Goal: Information Seeking & Learning: Learn about a topic

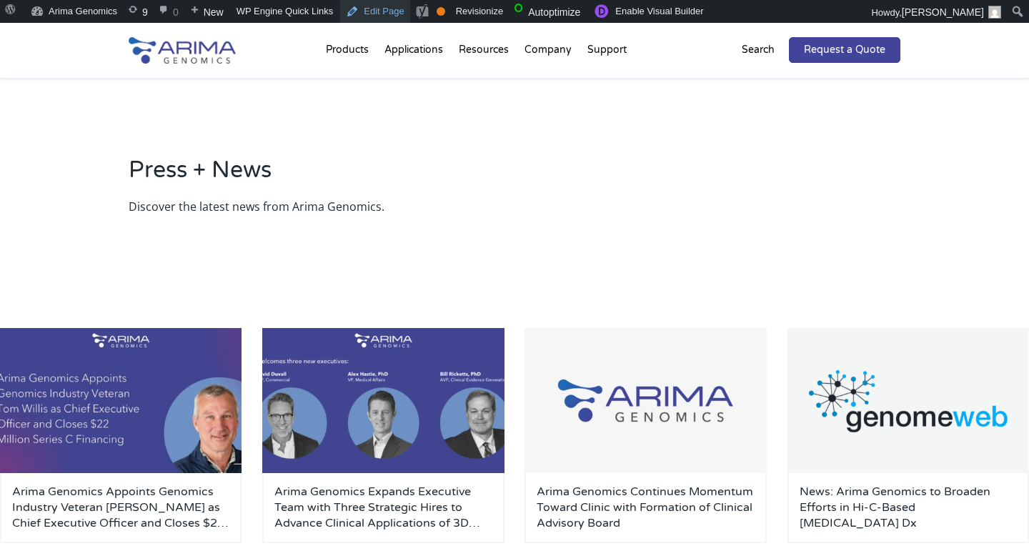
click at [388, 13] on link "Edit Page" at bounding box center [374, 11] width 69 height 23
click at [684, 11] on link "Enable Visual Builder" at bounding box center [647, 11] width 123 height 23
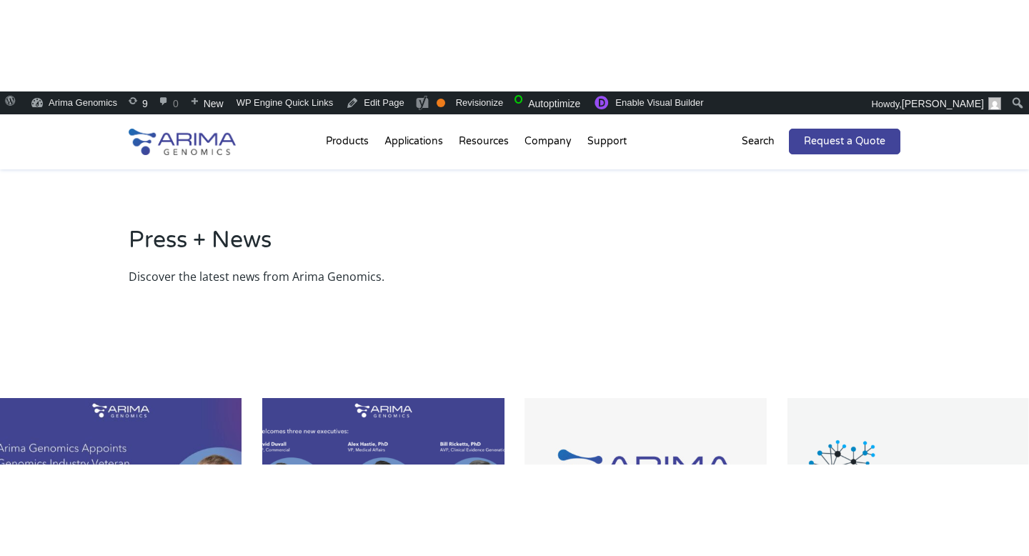
scroll to position [8, 0]
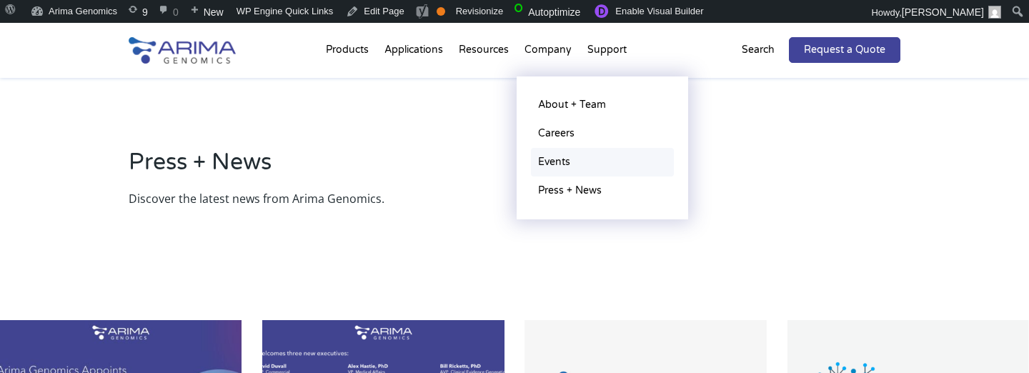
click at [560, 159] on link "Events" at bounding box center [602, 162] width 143 height 29
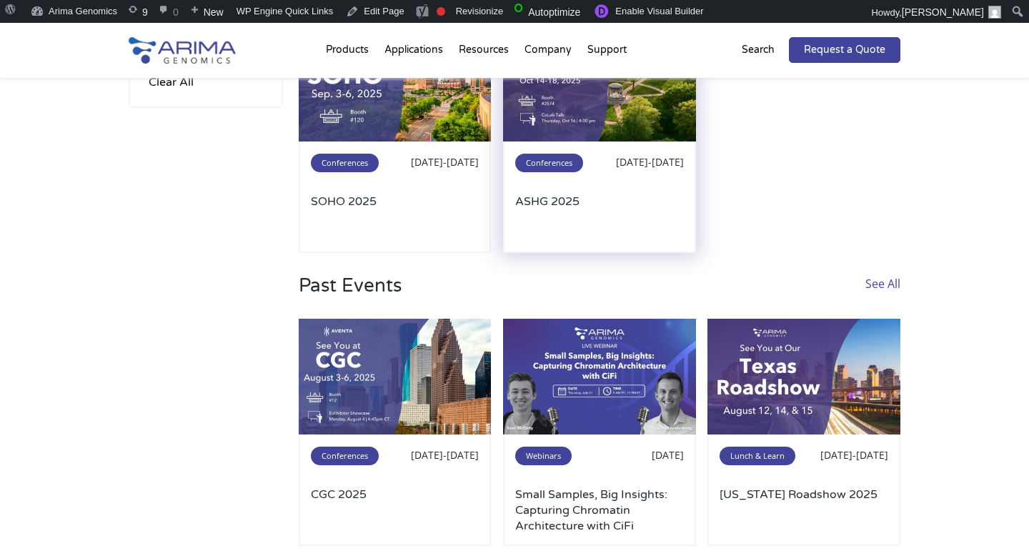
scroll to position [296, 0]
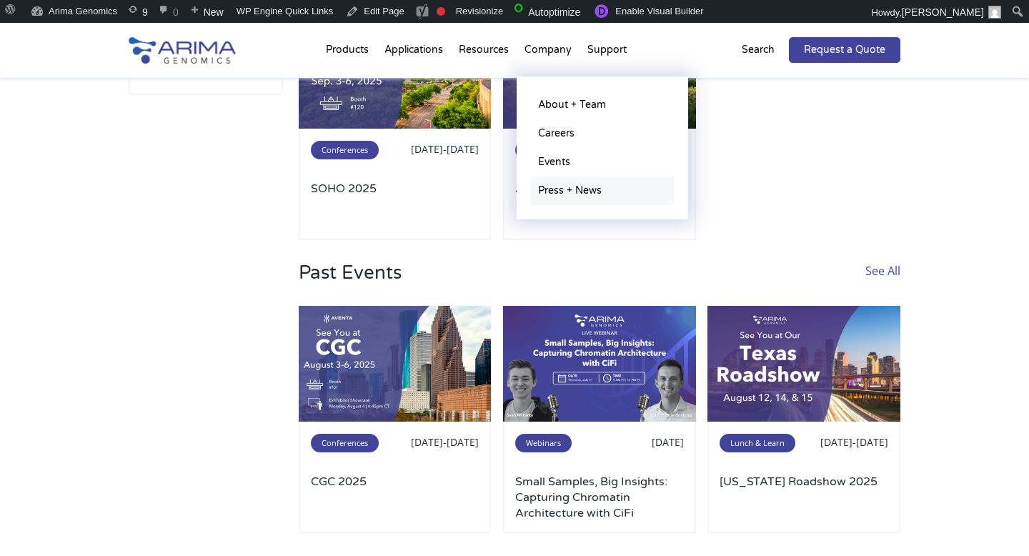
click at [561, 184] on link "Press + News" at bounding box center [602, 190] width 143 height 29
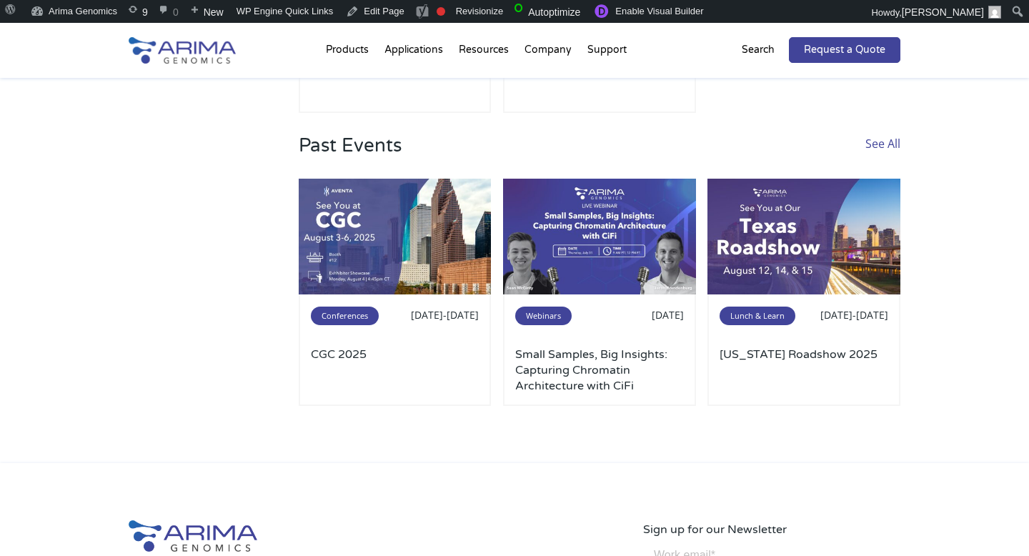
scroll to position [807, 0]
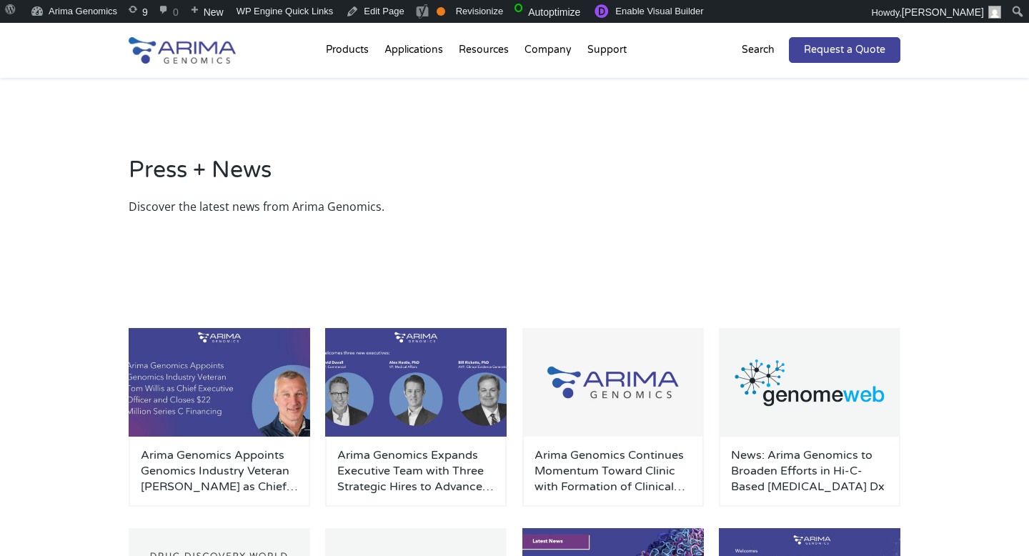
scroll to position [67, 0]
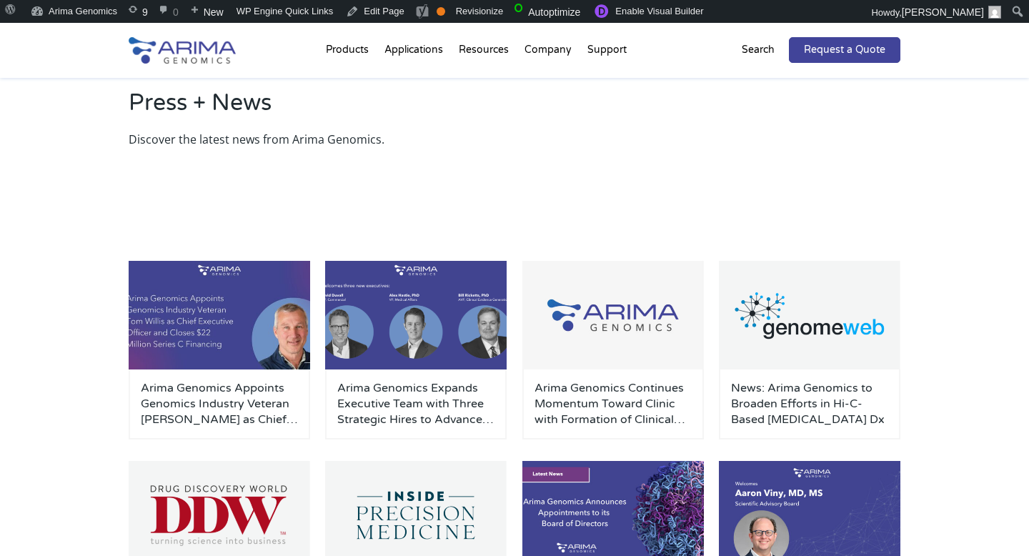
click at [194, 57] on img at bounding box center [182, 50] width 107 height 26
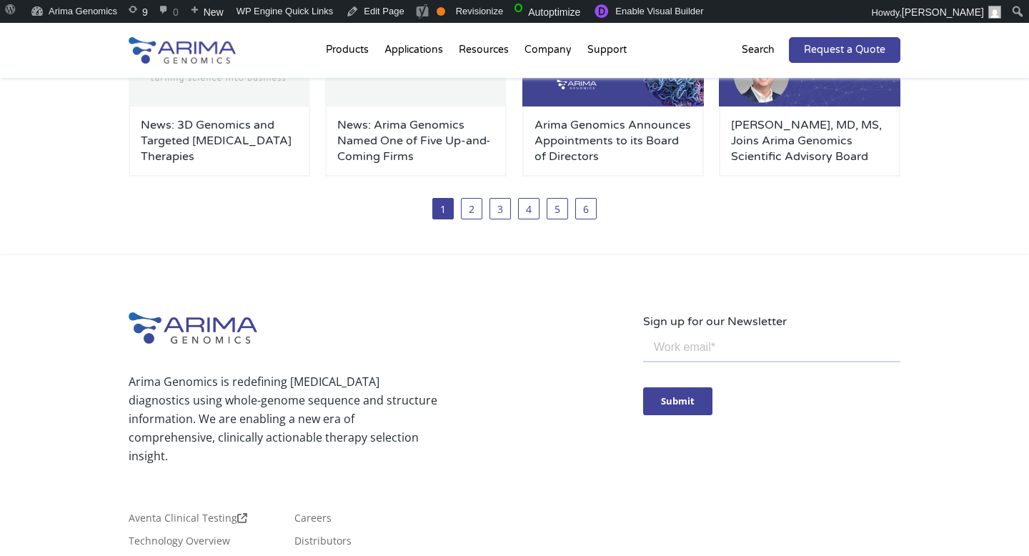
scroll to position [535, 0]
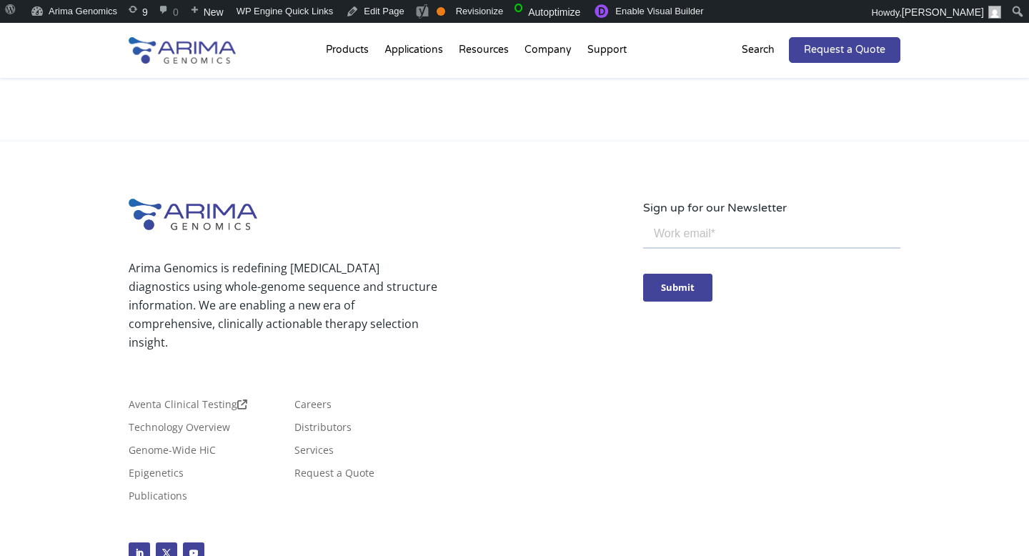
scroll to position [3447, 0]
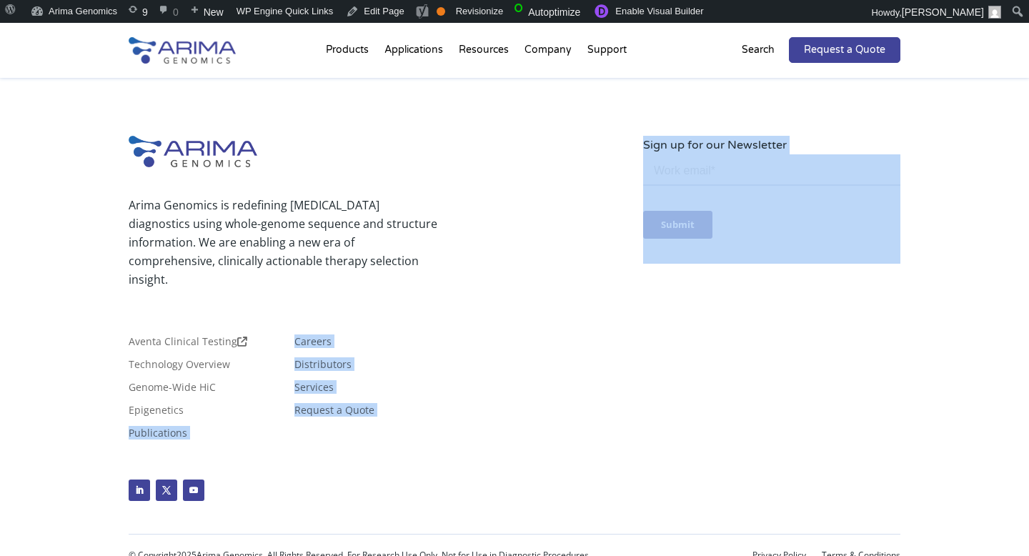
drag, startPoint x: 288, startPoint y: 324, endPoint x: 0, endPoint y: 552, distance: 367.2
click at [0, 552] on div "Arima Genomics is redefining cancer diagnostics using whole-genome sequence and…" at bounding box center [514, 327] width 1029 height 497
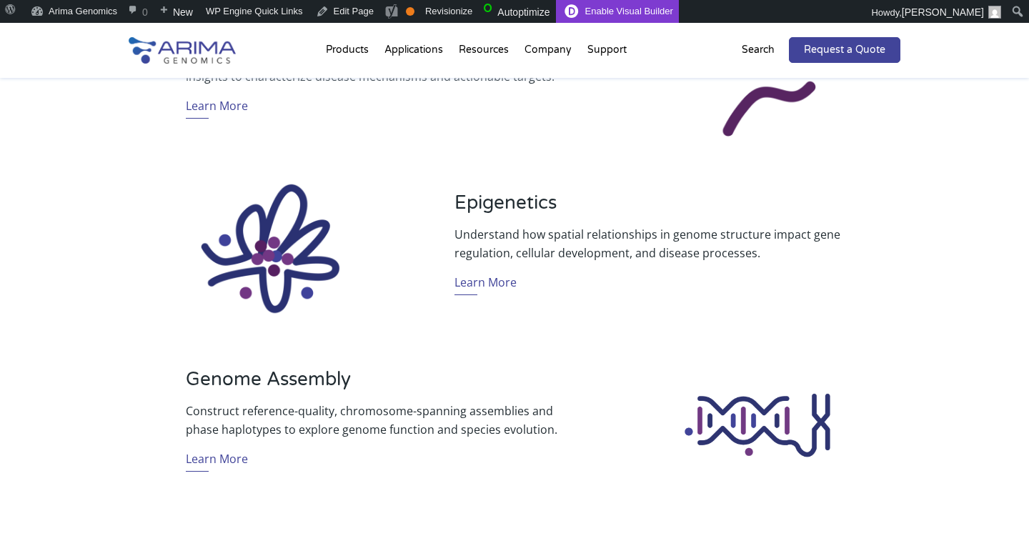
scroll to position [1001, 0]
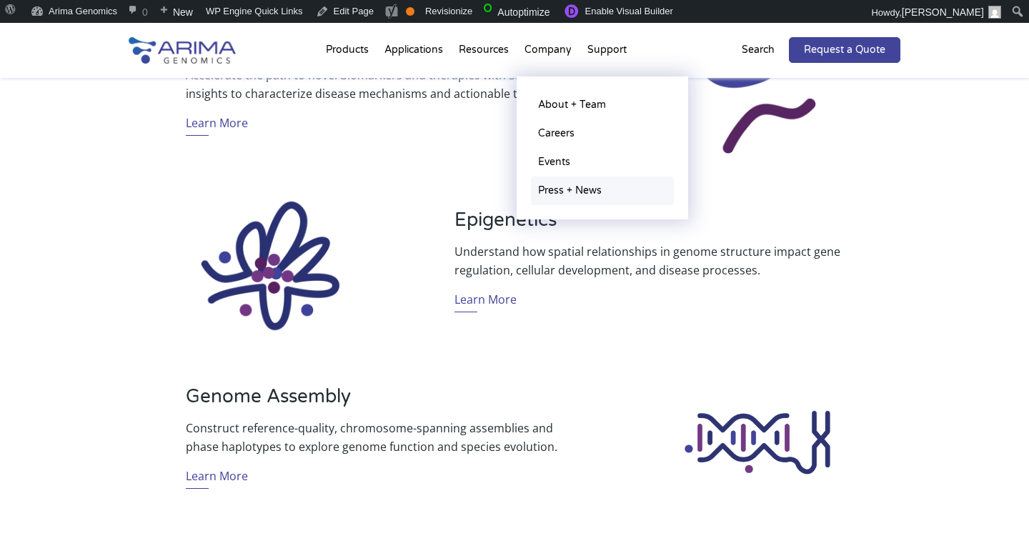
click at [557, 184] on link "Press + News" at bounding box center [602, 190] width 143 height 29
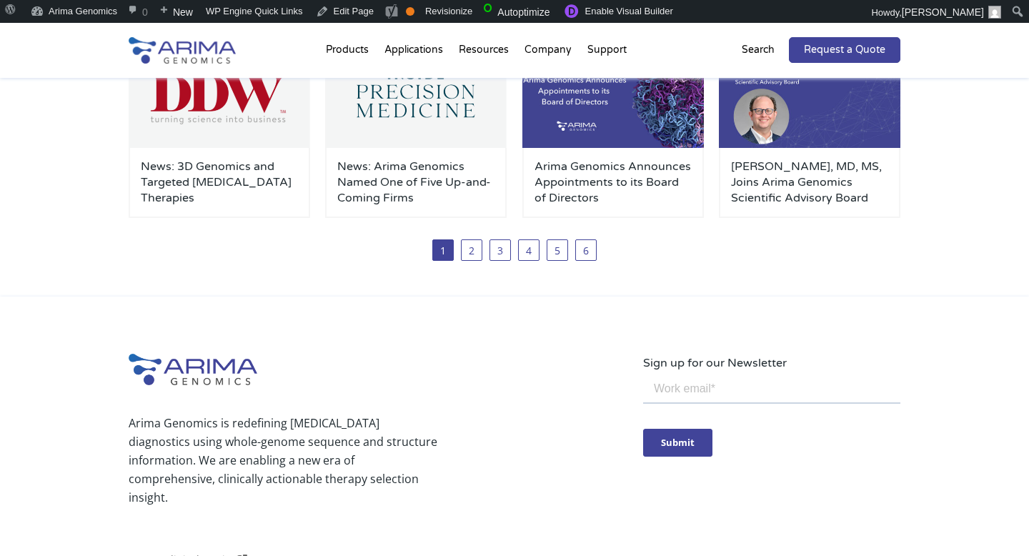
scroll to position [503, 0]
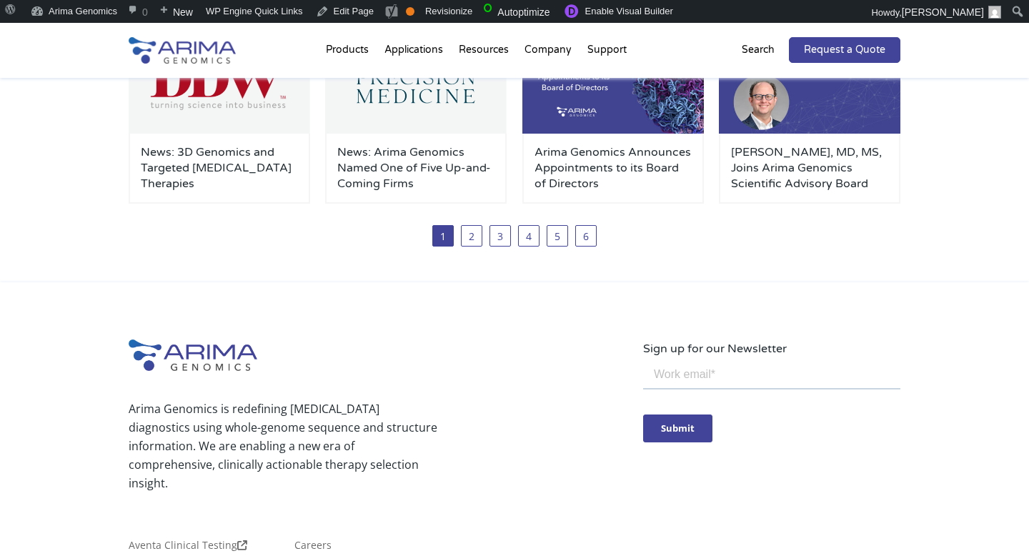
click at [553, 279] on div "Arima Genomics Appoints Genomics Industry Veteran [PERSON_NAME] as Chief Execut…" at bounding box center [515, 36] width 772 height 494
click at [687, 379] on input "email" at bounding box center [771, 375] width 257 height 29
click at [357, 225] on div "1 2 3 4 5 6" at bounding box center [515, 235] width 772 height 21
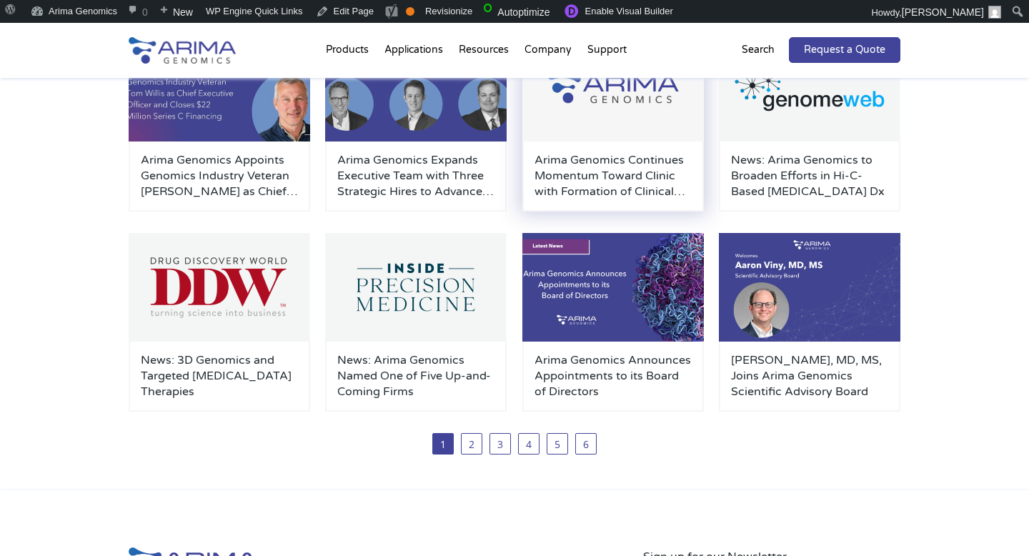
scroll to position [294, 0]
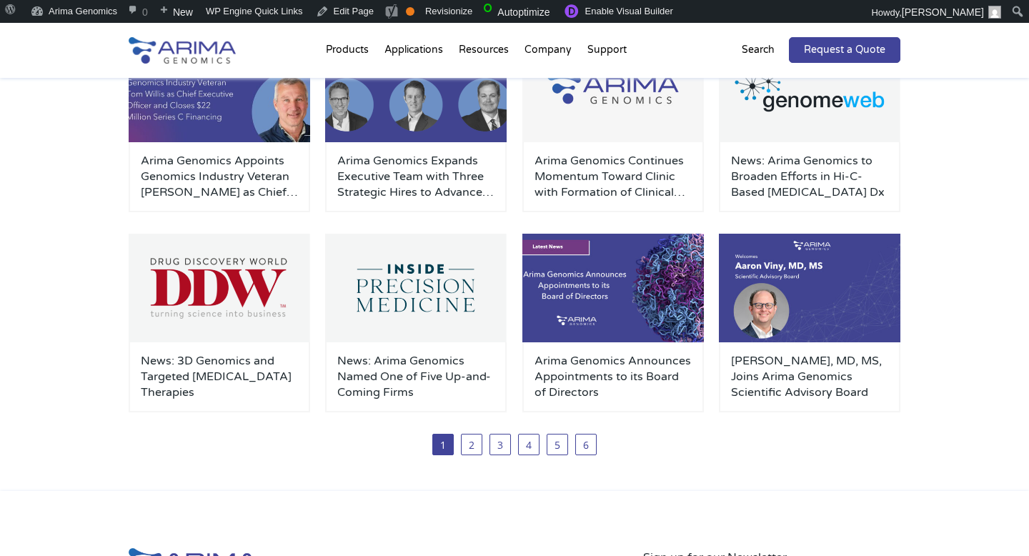
click at [706, 462] on div "Arima Genomics Appoints Genomics Industry Veteran [PERSON_NAME] as Chief Execut…" at bounding box center [515, 245] width 772 height 494
click at [16, 304] on div "Press + News Discover the latest news from Arima Genomics. Arima Genomics Appoi…" at bounding box center [514, 138] width 1029 height 708
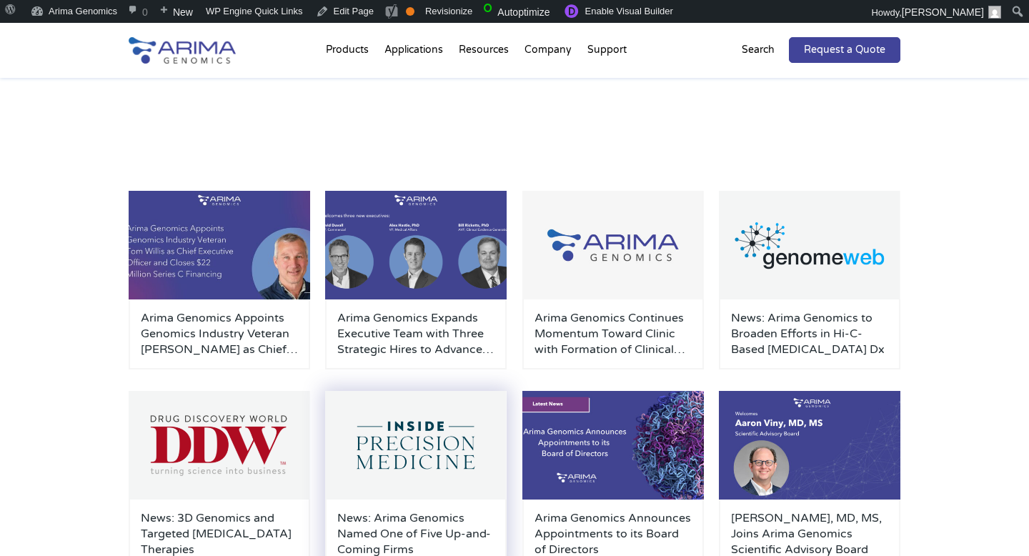
scroll to position [0, 0]
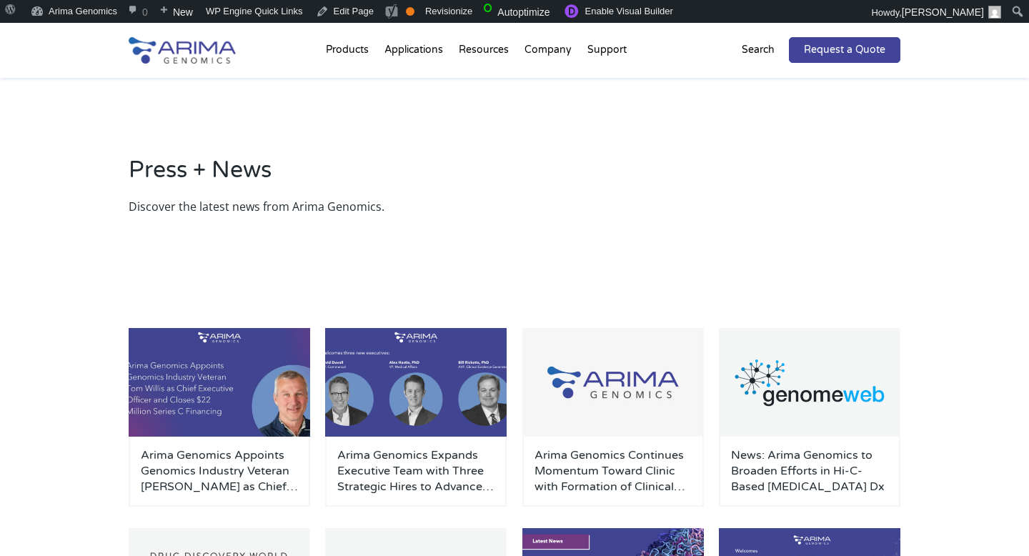
click at [402, 246] on div "Press + News Discover the latest news from Arima Genomics." at bounding box center [514, 185] width 1029 height 214
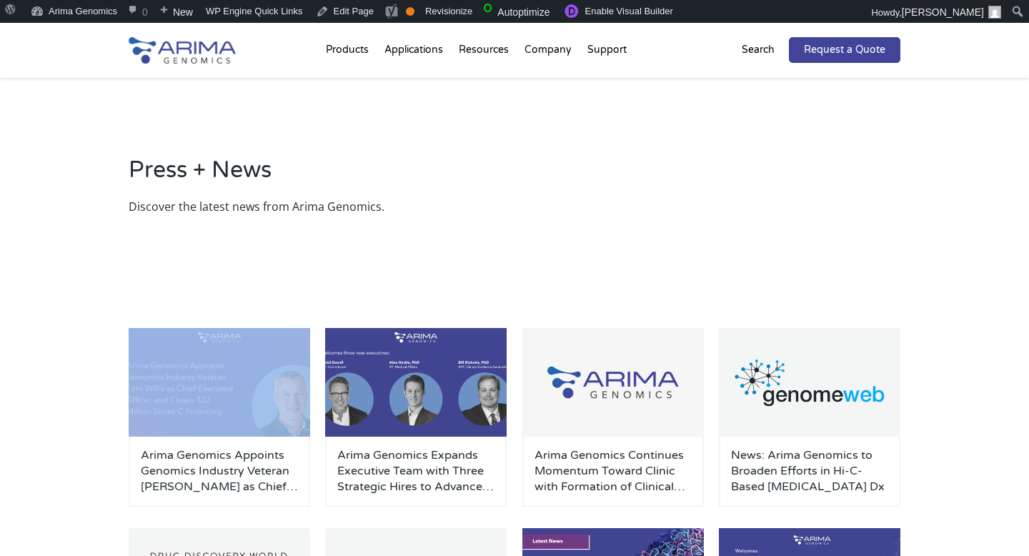
click at [402, 246] on div "Press + News Discover the latest news from Arima Genomics." at bounding box center [514, 185] width 1029 height 214
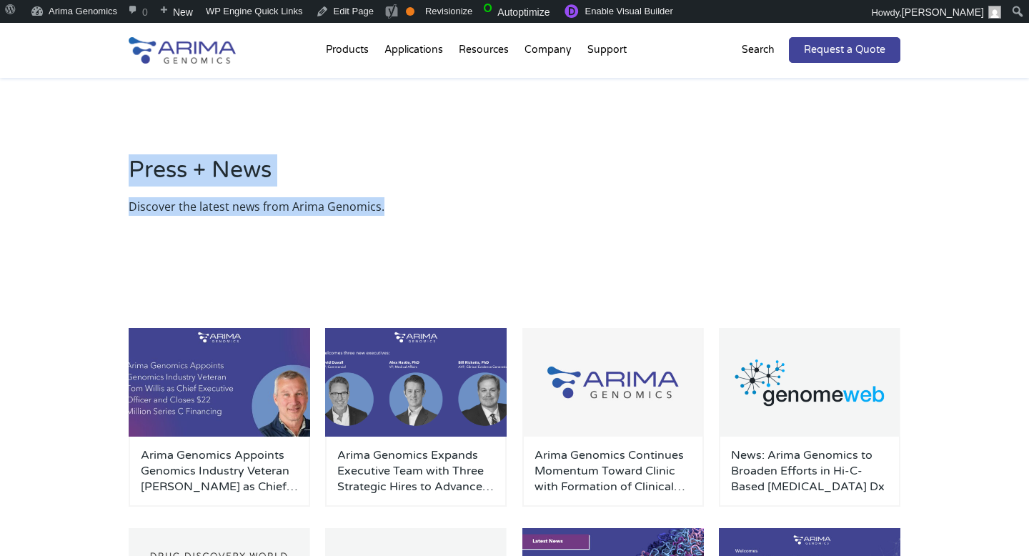
drag, startPoint x: 131, startPoint y: 171, endPoint x: 519, endPoint y: 235, distance: 392.6
click at [519, 235] on div "Press + News Discover the latest news from Arima Genomics." at bounding box center [514, 185] width 1029 height 214
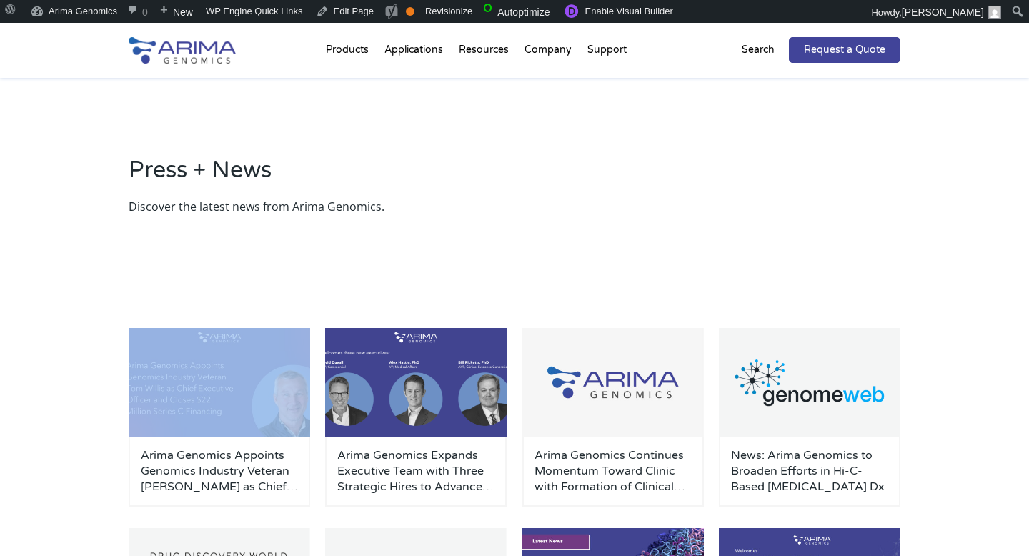
click at [519, 235] on div "Press + News Discover the latest news from Arima Genomics." at bounding box center [514, 185] width 1029 height 214
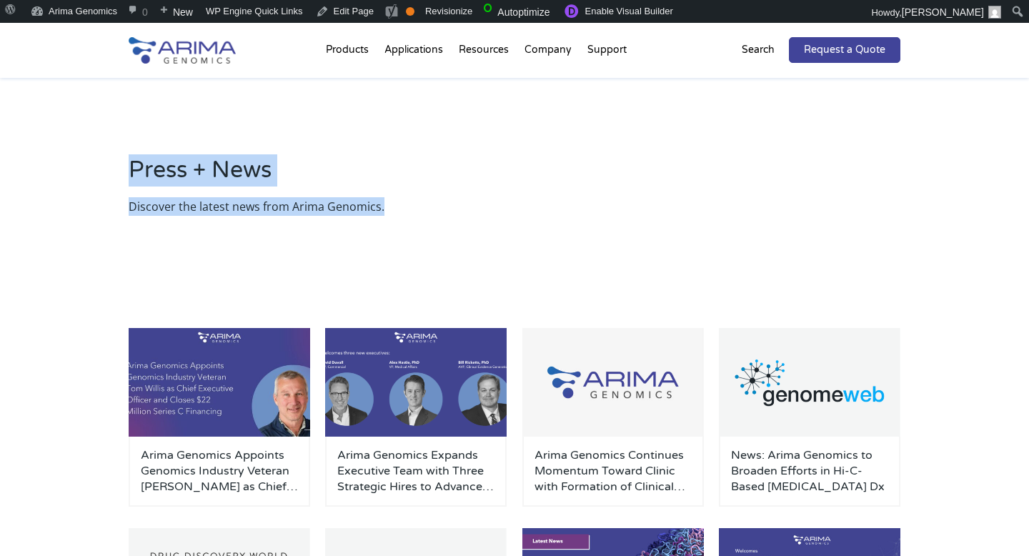
drag, startPoint x: 133, startPoint y: 167, endPoint x: 483, endPoint y: 230, distance: 355.7
click at [483, 230] on div "Press + News Discover the latest news from Arima Genomics." at bounding box center [515, 185] width 772 height 100
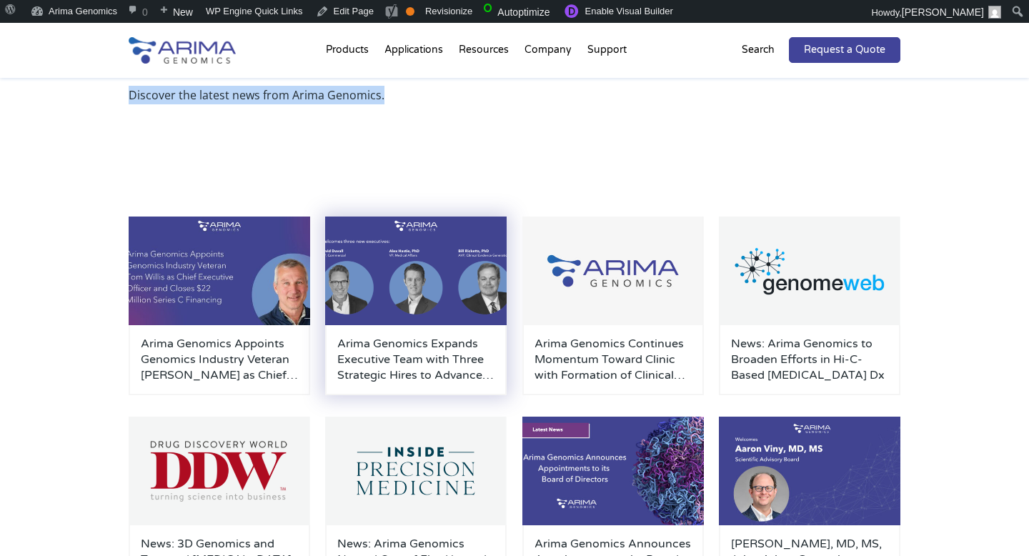
scroll to position [113, 0]
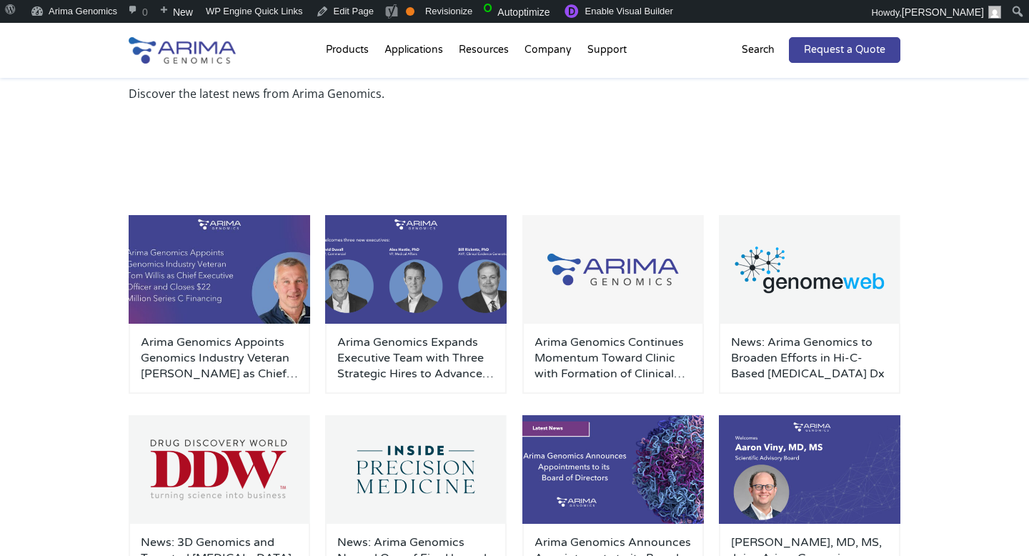
click at [542, 164] on div "Press + News Discover the latest news from Arima Genomics." at bounding box center [514, 72] width 1029 height 214
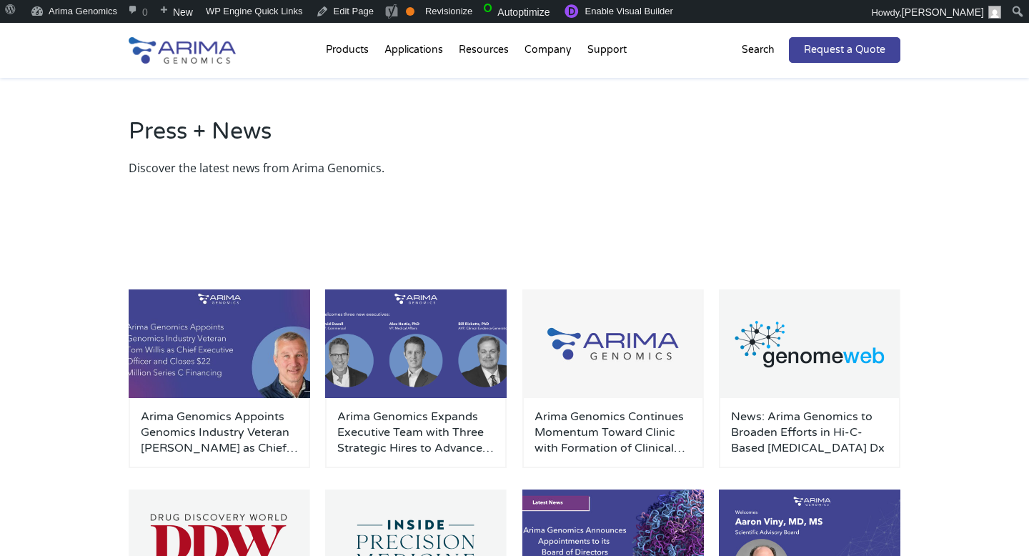
scroll to position [0, 0]
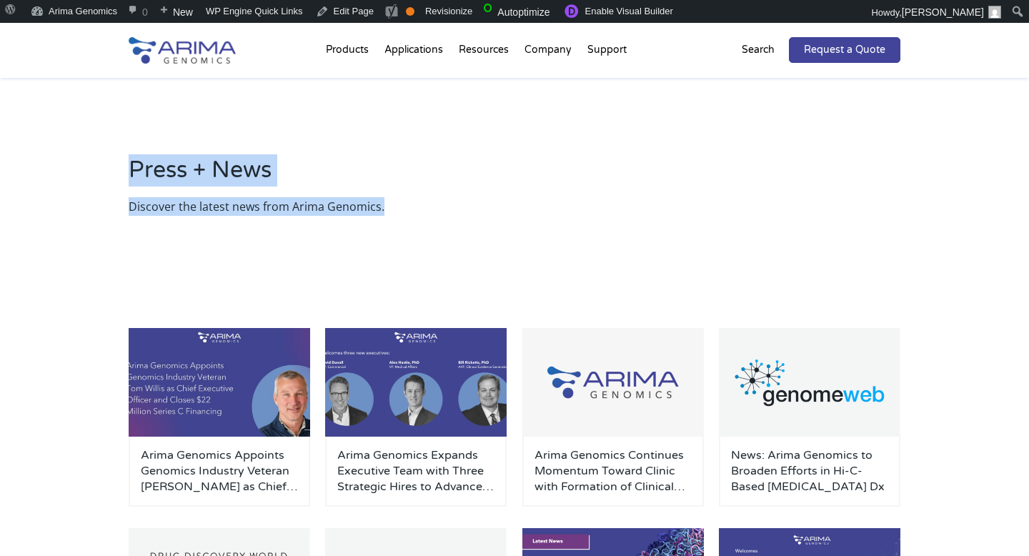
drag, startPoint x: 133, startPoint y: 170, endPoint x: 389, endPoint y: 209, distance: 259.5
click at [389, 210] on div "Press + News Discover the latest news from Arima Genomics." at bounding box center [515, 184] width 772 height 61
click at [399, 207] on p "Discover the latest news from Arima Genomics." at bounding box center [515, 206] width 772 height 19
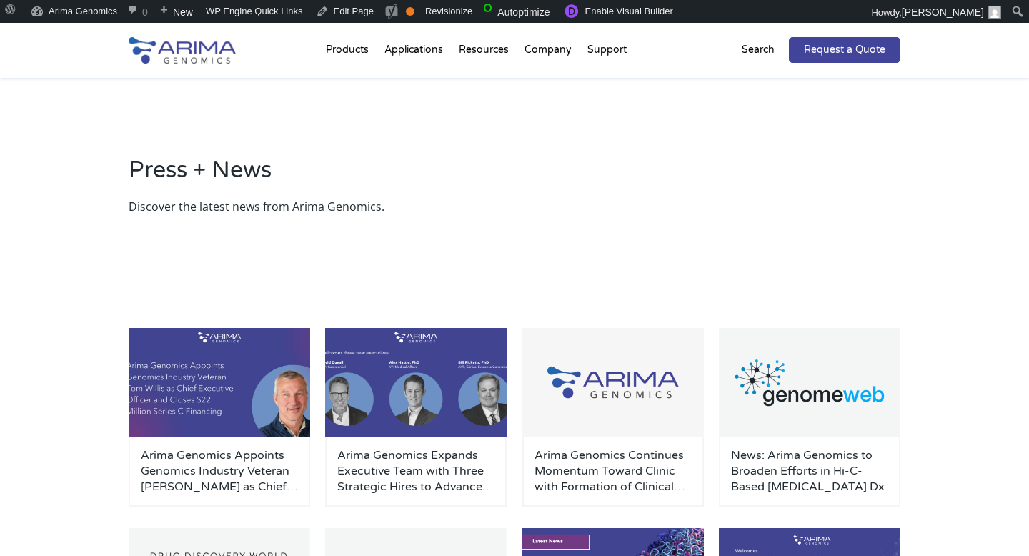
click at [399, 207] on p "Discover the latest news from Arima Genomics." at bounding box center [515, 206] width 772 height 19
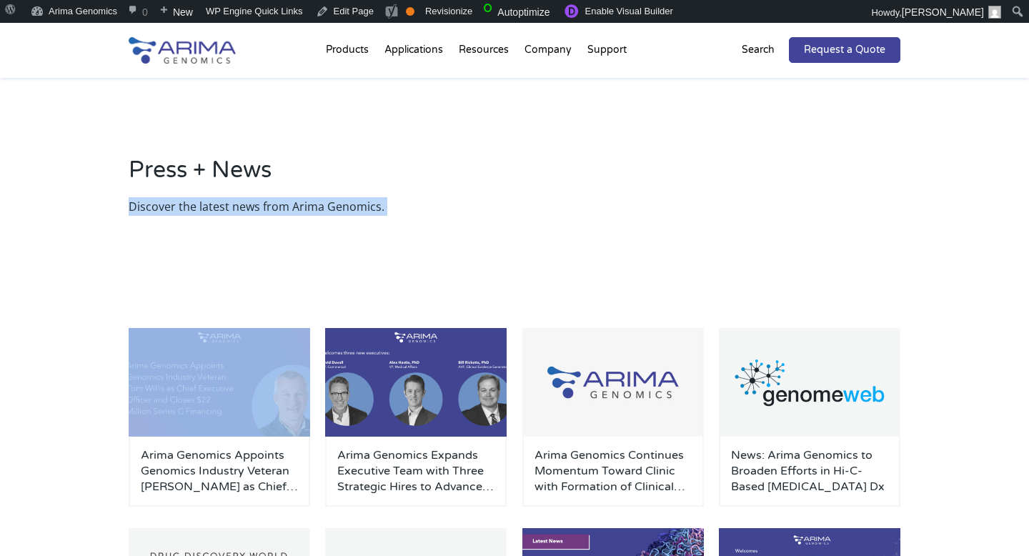
click at [399, 207] on p "Discover the latest news from Arima Genomics." at bounding box center [515, 206] width 772 height 19
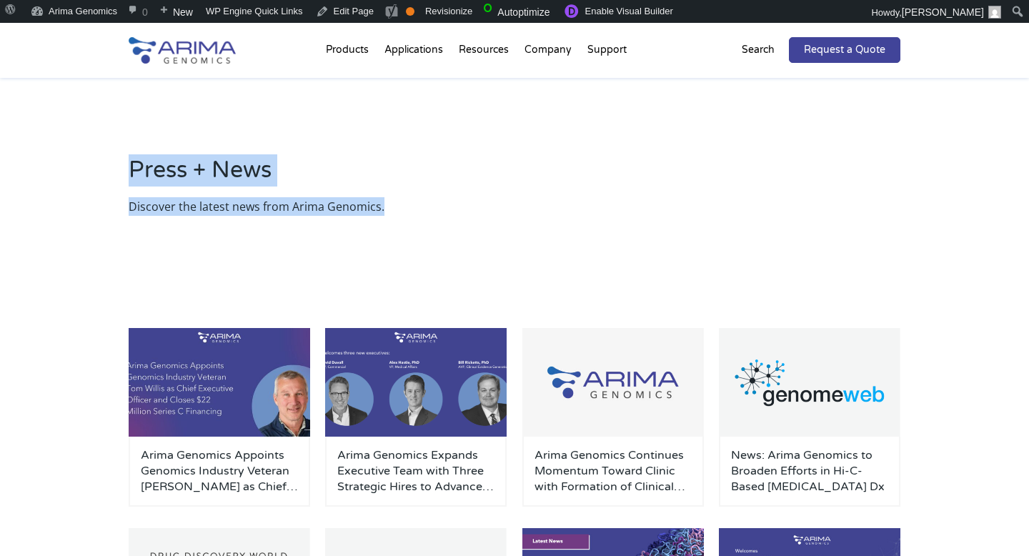
drag, startPoint x: 133, startPoint y: 167, endPoint x: 439, endPoint y: 224, distance: 311.0
click at [439, 224] on div "Press + News Discover the latest news from Arima Genomics." at bounding box center [515, 185] width 772 height 100
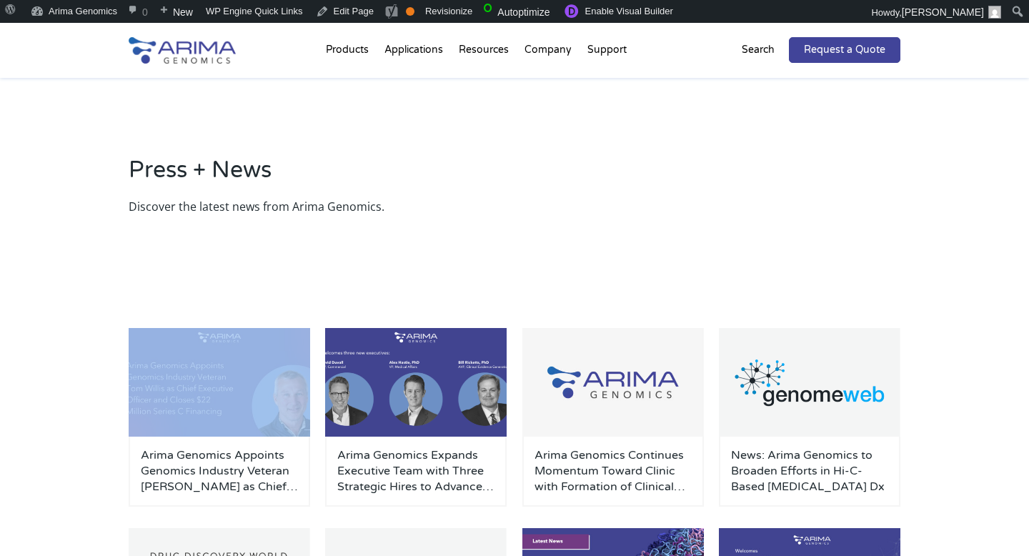
click at [439, 224] on div "Press + News Discover the latest news from Arima Genomics." at bounding box center [515, 185] width 772 height 100
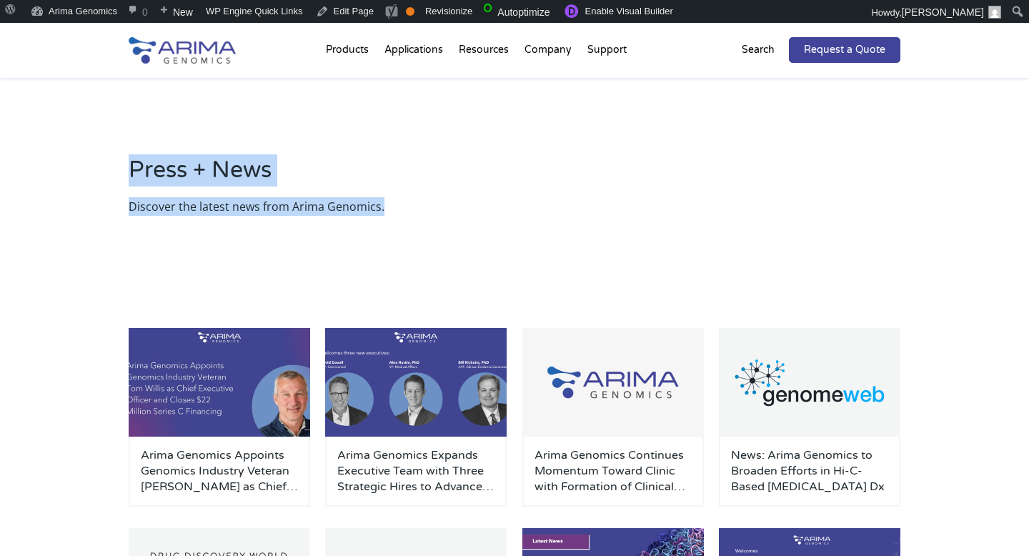
drag, startPoint x: 130, startPoint y: 166, endPoint x: 468, endPoint y: 221, distance: 342.3
click at [468, 221] on div "Press + News Discover the latest news from Arima Genomics." at bounding box center [515, 185] width 772 height 100
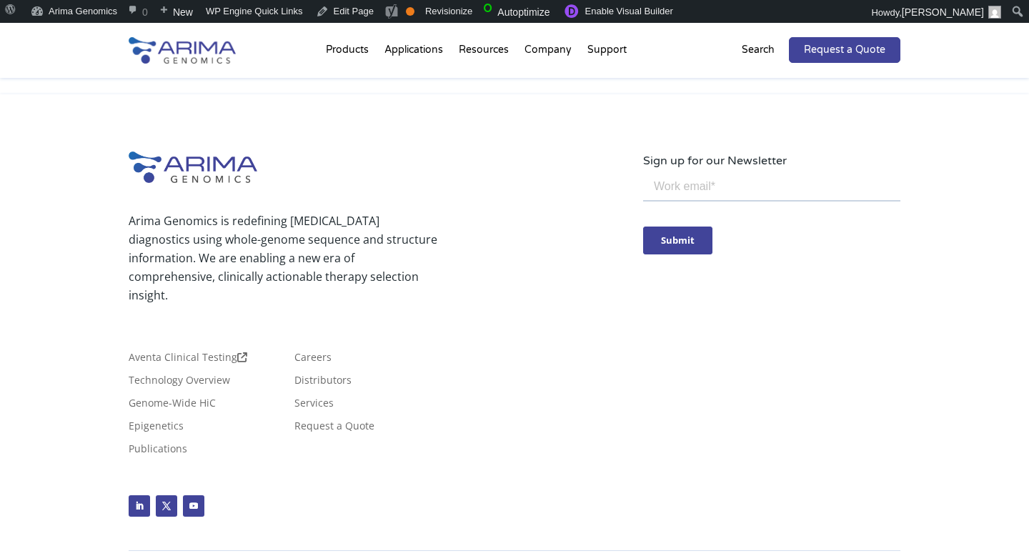
scroll to position [703, 0]
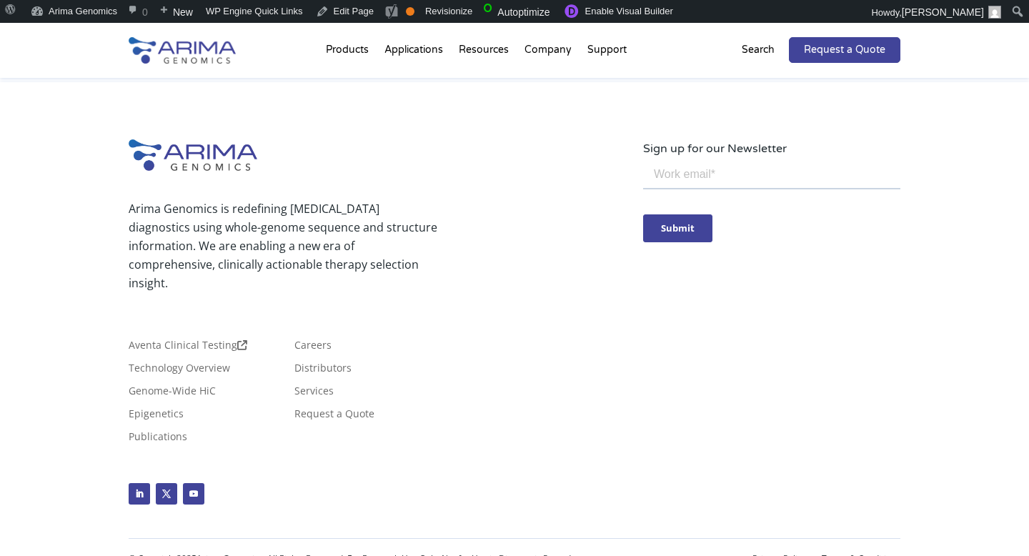
click at [61, 260] on div "Arima Genomics is redefining [MEDICAL_DATA] diagnostics using whole-genome sequ…" at bounding box center [514, 330] width 1029 height 497
click at [502, 259] on div "Arima Genomics is redefining [MEDICAL_DATA] diagnostics using whole-genome sequ…" at bounding box center [386, 241] width 514 height 141
click at [704, 179] on input "email" at bounding box center [771, 175] width 257 height 29
click at [499, 249] on div "Arima Genomics is redefining [MEDICAL_DATA] diagnostics using whole-genome sequ…" at bounding box center [386, 241] width 514 height 141
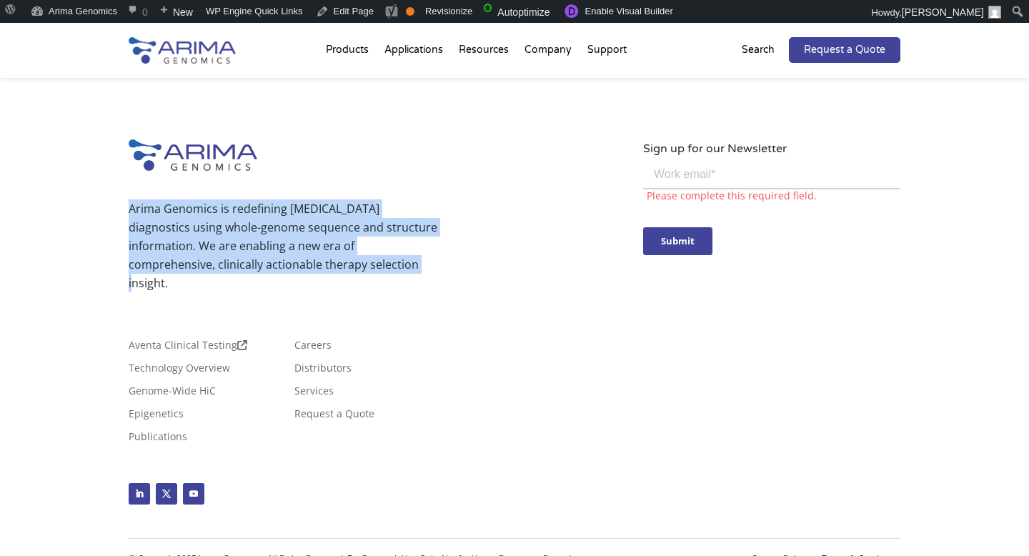
drag, startPoint x: 131, startPoint y: 207, endPoint x: 368, endPoint y: 269, distance: 245.2
click at [368, 269] on p "Arima Genomics is redefining [MEDICAL_DATA] diagnostics using whole-genome sequ…" at bounding box center [283, 245] width 309 height 93
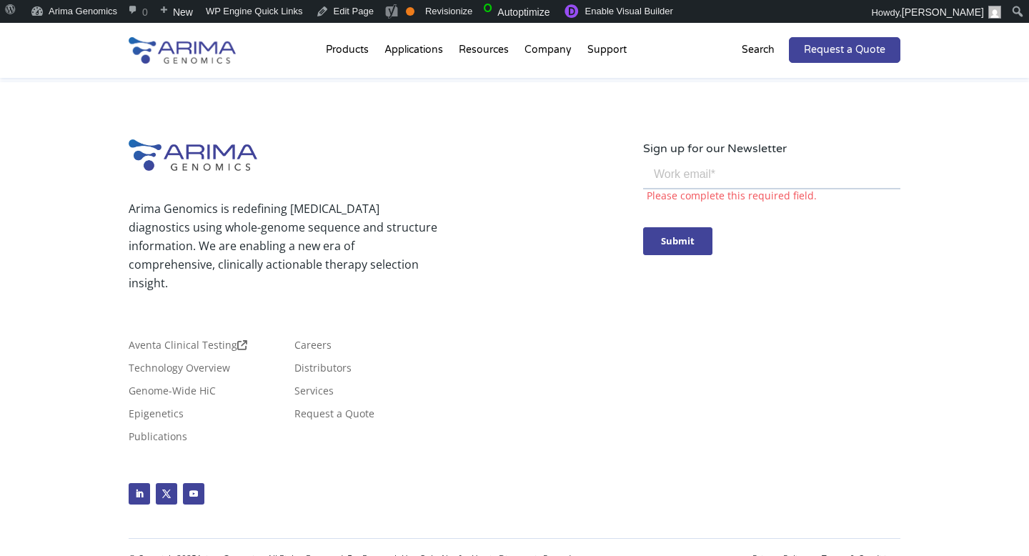
click at [561, 279] on div "Arima Genomics is redefining [MEDICAL_DATA] diagnostics using whole-genome sequ…" at bounding box center [386, 241] width 514 height 141
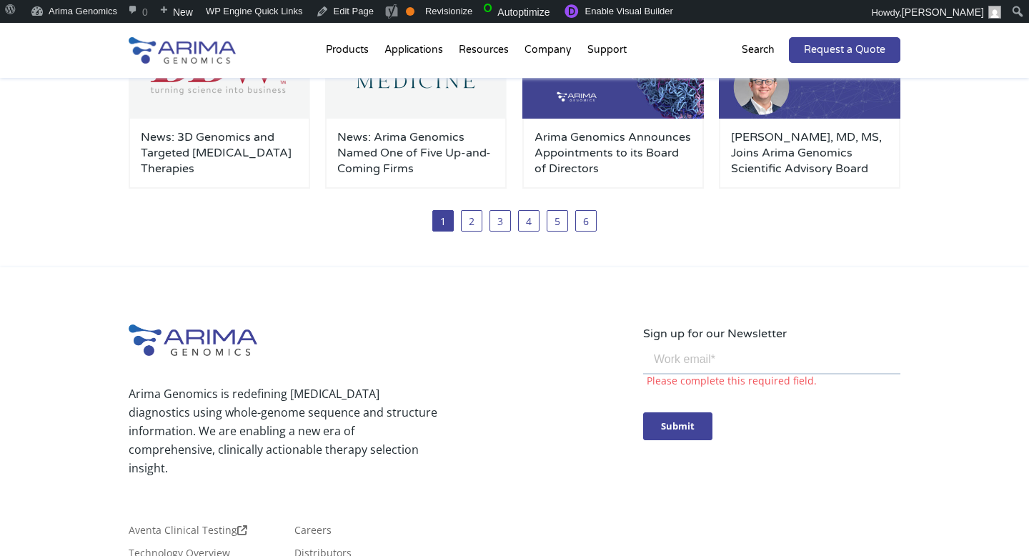
scroll to position [0, 0]
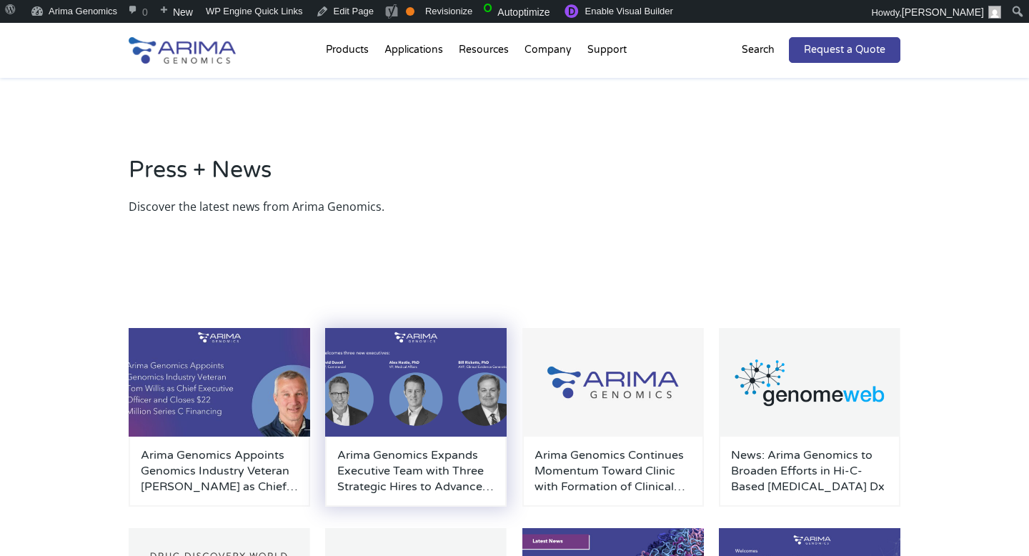
drag, startPoint x: 327, startPoint y: 466, endPoint x: 339, endPoint y: 466, distance: 12.1
click at [327, 466] on div "Arima Genomics Expands Executive Team with Three Strategic Hires to Advance Cli…" at bounding box center [415, 472] width 181 height 70
click at [364, 467] on h3 "Arima Genomics Expands Executive Team with Three Strategic Hires to Advance Cli…" at bounding box center [415, 470] width 157 height 47
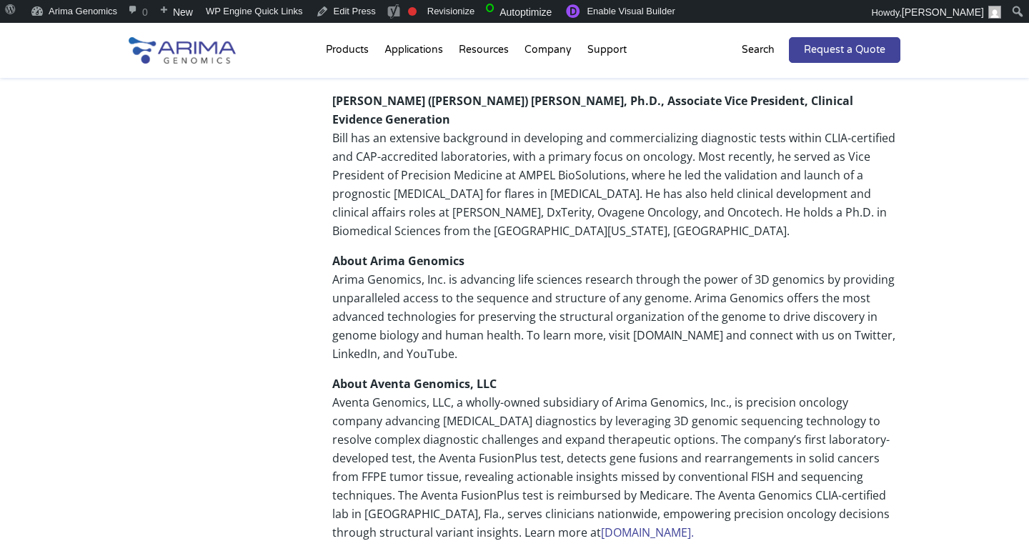
scroll to position [1685, 0]
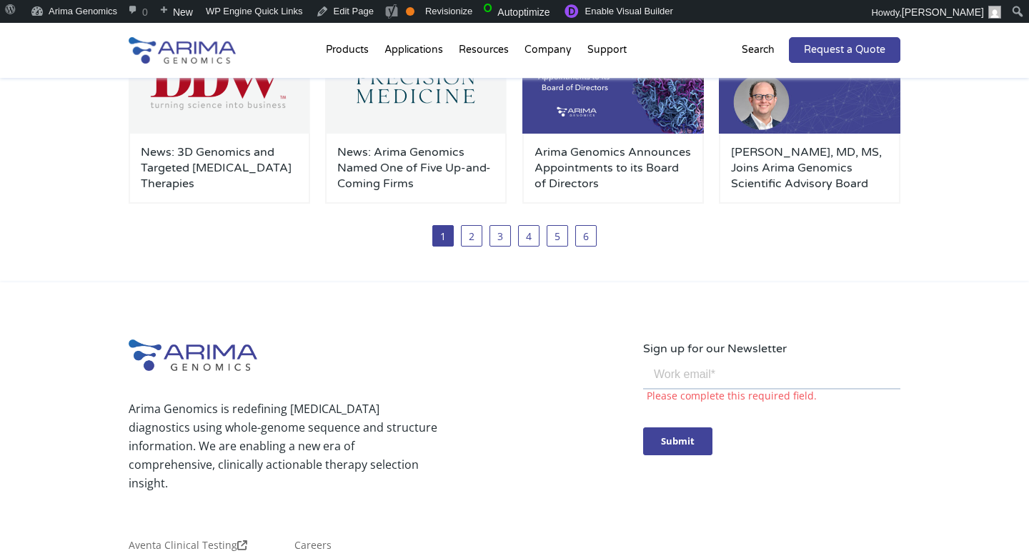
click at [320, 262] on div "Arima Genomics Appoints Genomics Industry Veteran [PERSON_NAME] as Chief Execut…" at bounding box center [515, 36] width 772 height 494
click at [687, 371] on input "email" at bounding box center [771, 375] width 257 height 29
click at [603, 337] on div "Arima Genomics is redefining [MEDICAL_DATA] diagnostics using whole-genome sequ…" at bounding box center [514, 530] width 1029 height 497
click at [669, 367] on input "email" at bounding box center [771, 375] width 257 height 29
click at [579, 343] on div "Arima Genomics is redefining [MEDICAL_DATA] diagnostics using whole-genome sequ…" at bounding box center [386, 524] width 514 height 371
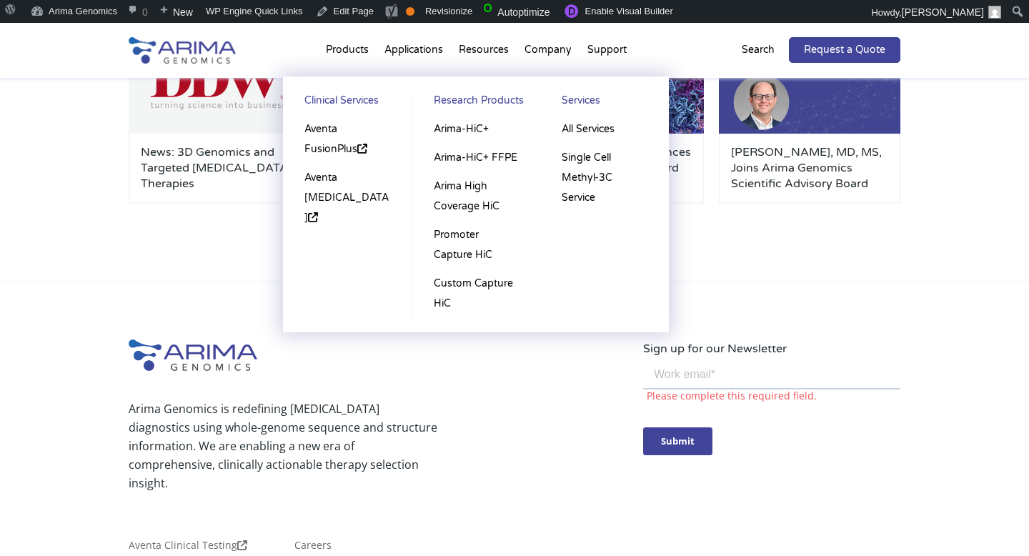
click at [312, 302] on ul "Clinical Services Aventa FusionPlus Aventa [MEDICAL_DATA] Research Products Ari…" at bounding box center [476, 204] width 386 height 256
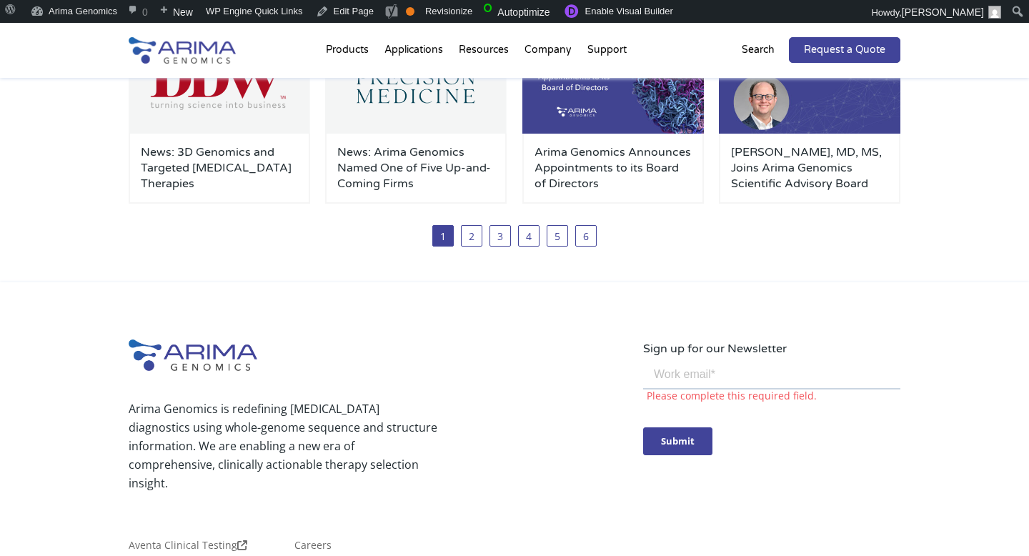
click at [396, 429] on p "Arima Genomics is redefining [MEDICAL_DATA] diagnostics using whole-genome sequ…" at bounding box center [283, 445] width 309 height 93
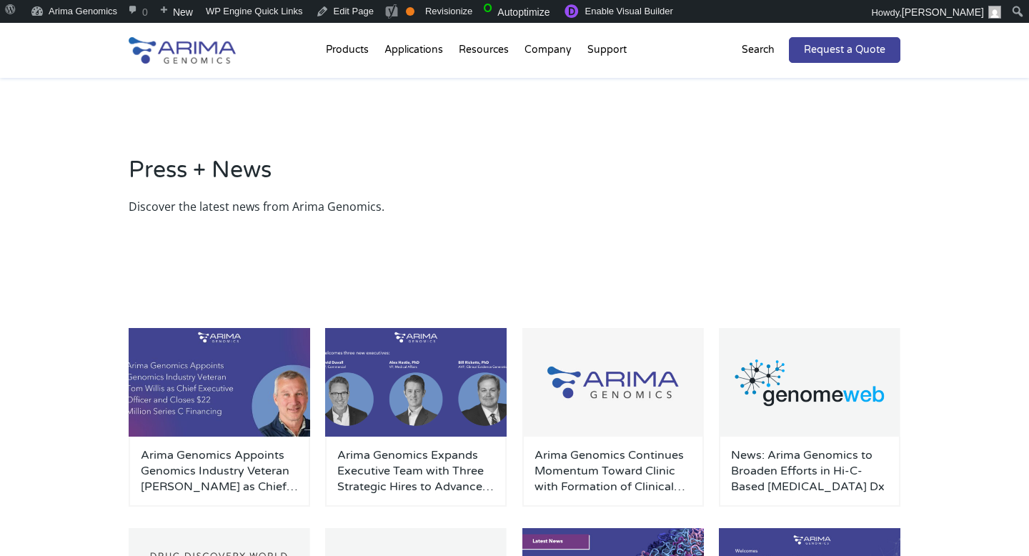
click at [442, 271] on div "Press + News Discover the latest news from Arima Genomics." at bounding box center [514, 185] width 1029 height 214
